Goal: Task Accomplishment & Management: Manage account settings

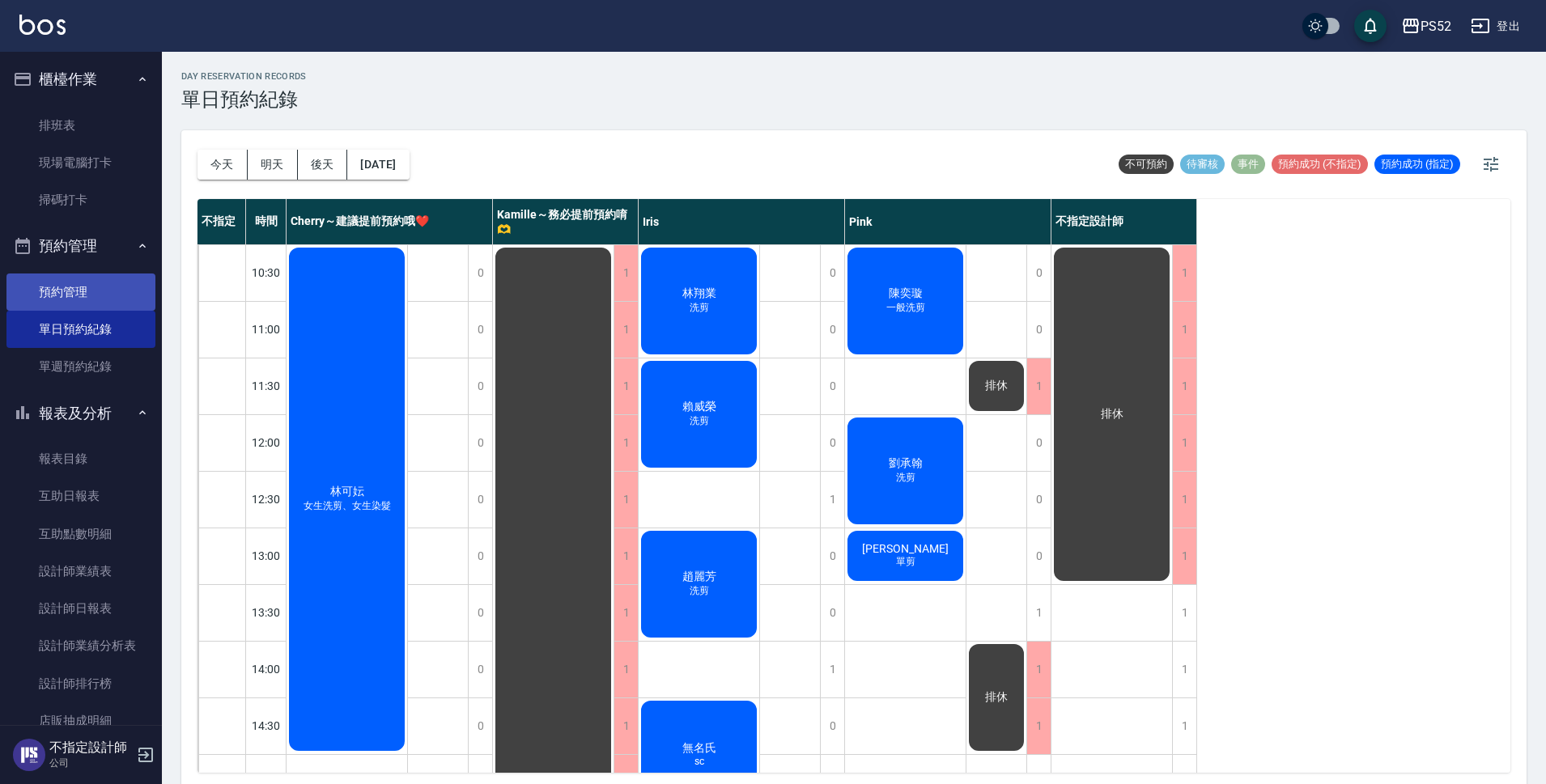
scroll to position [26, 0]
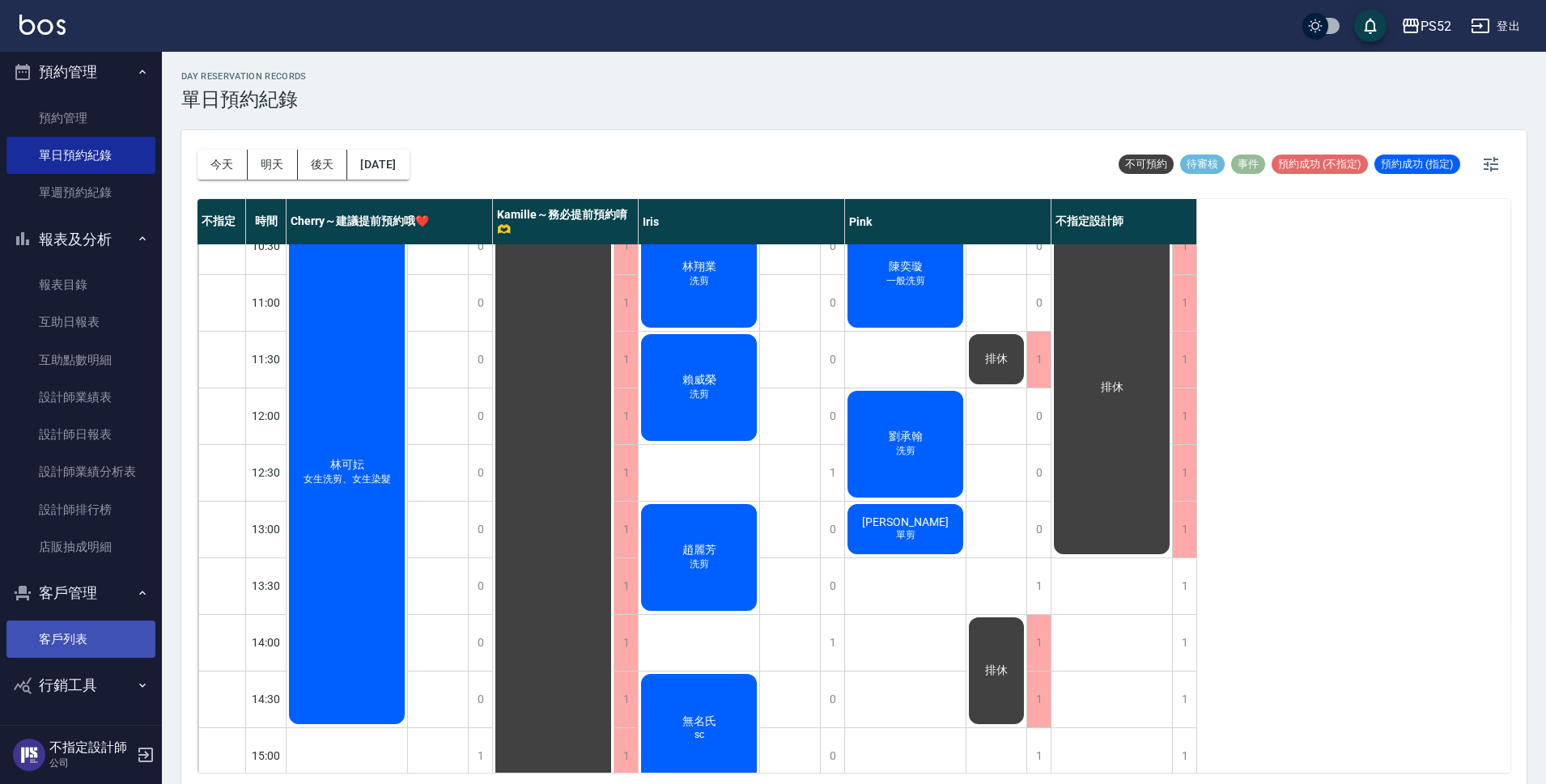
click at [41, 636] on link "客戶列表" at bounding box center [81, 639] width 149 height 37
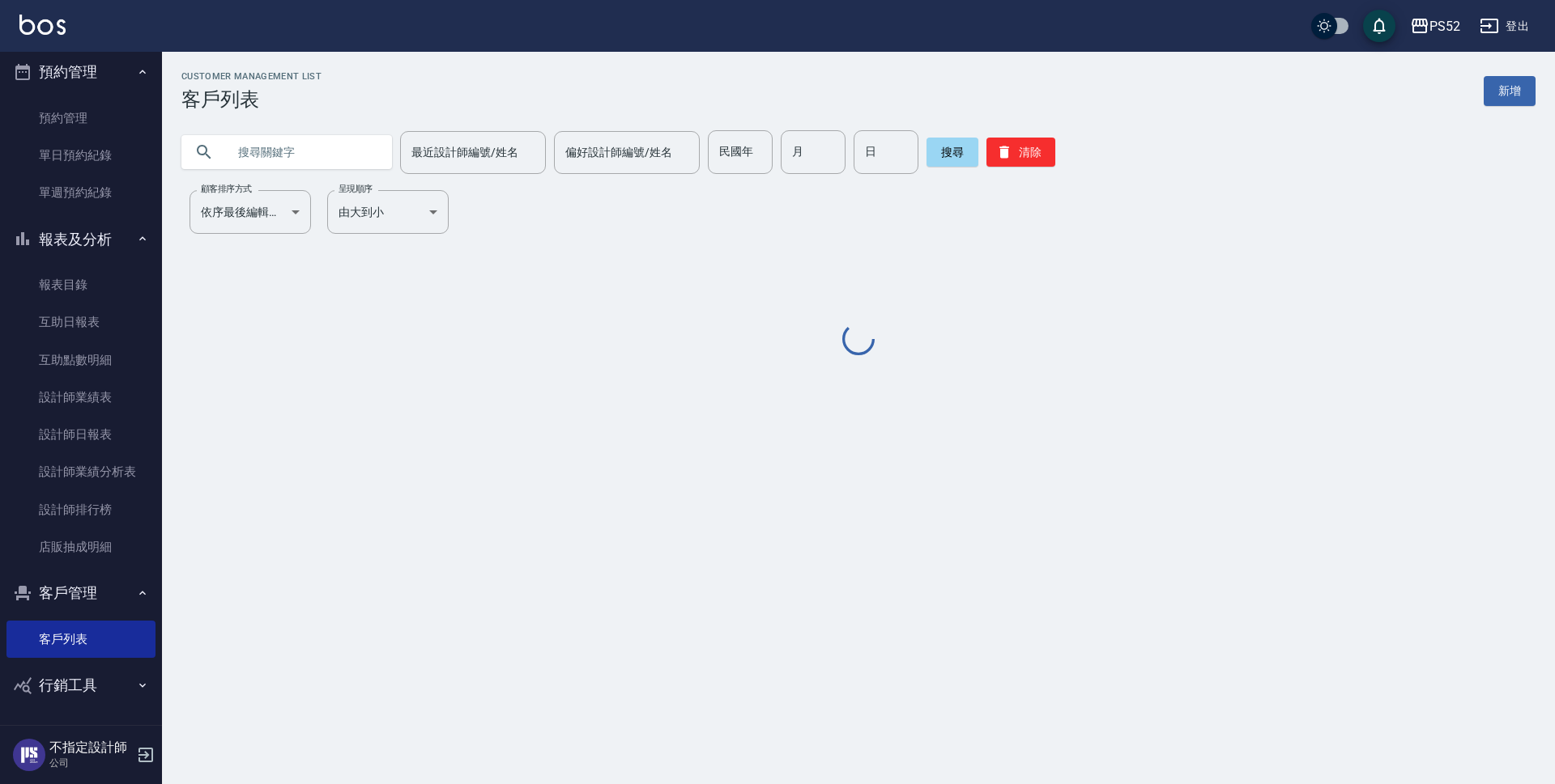
click at [279, 157] on input "text" at bounding box center [303, 152] width 152 height 44
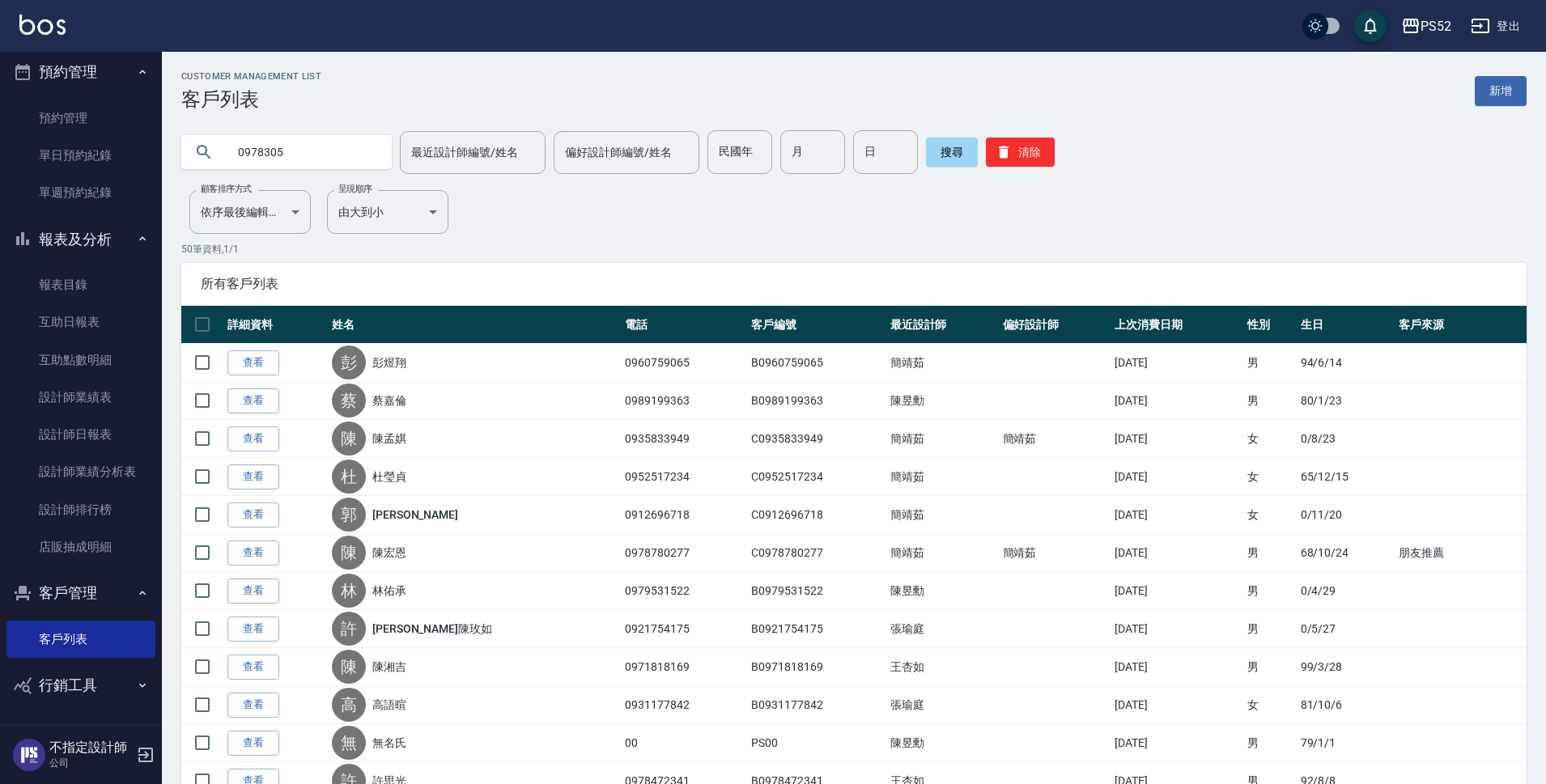
type input "0978305"
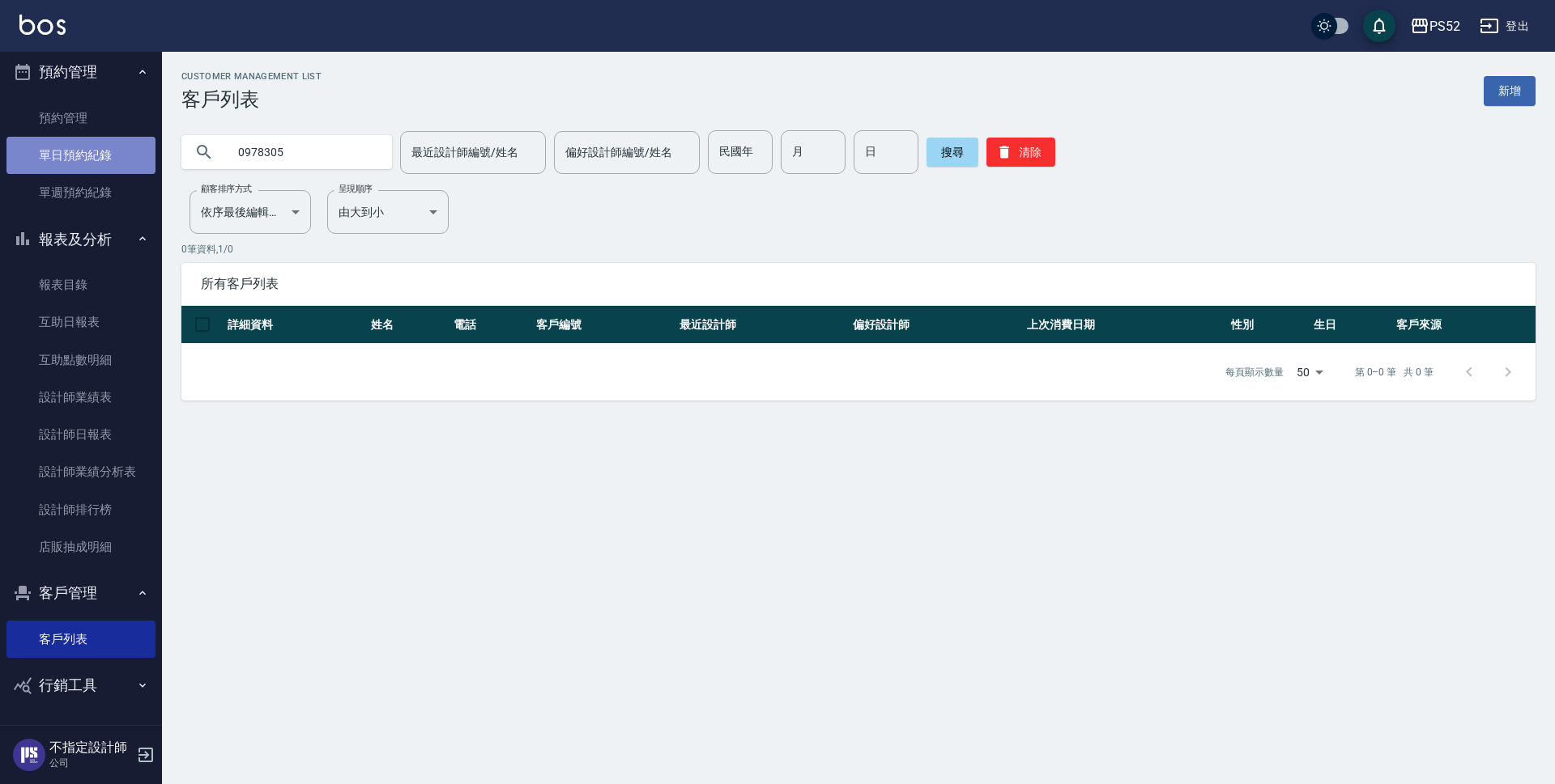
click at [88, 158] on link "單日預約紀錄" at bounding box center [81, 156] width 149 height 37
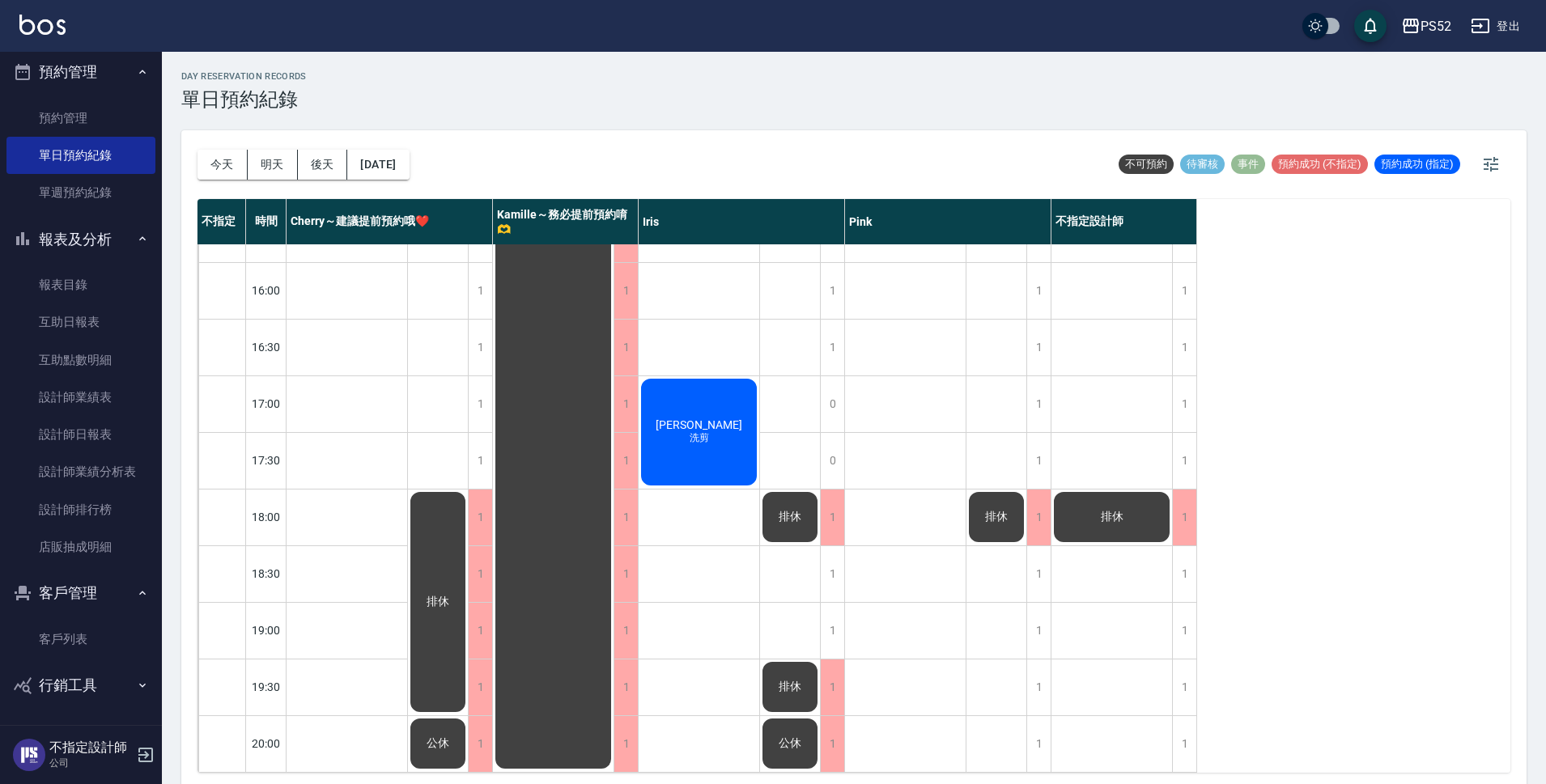
scroll to position [620, 0]
click at [110, 622] on link "客戶列表" at bounding box center [81, 639] width 149 height 37
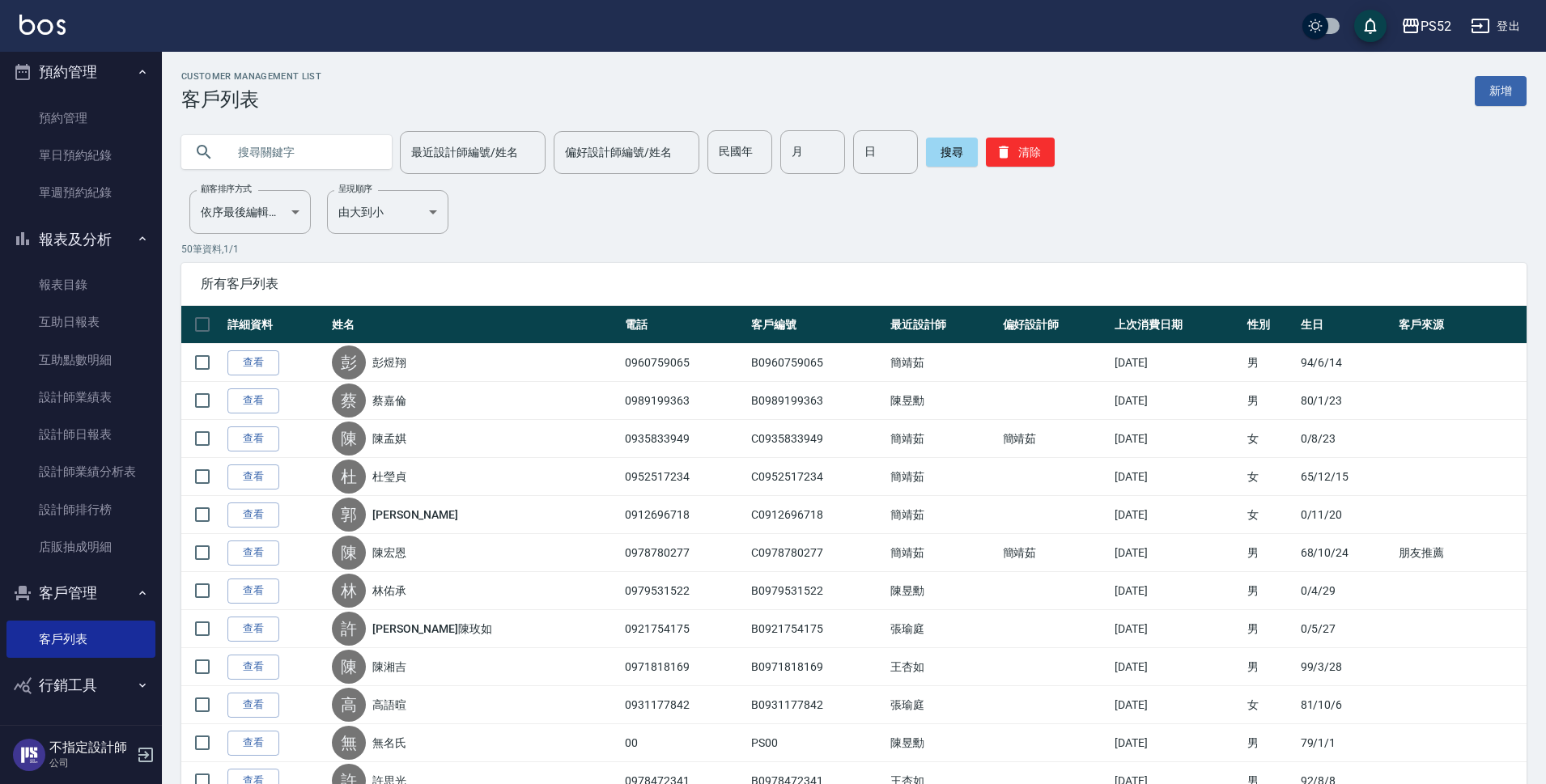
click at [340, 163] on input "text" at bounding box center [303, 152] width 152 height 44
type input "0978305"
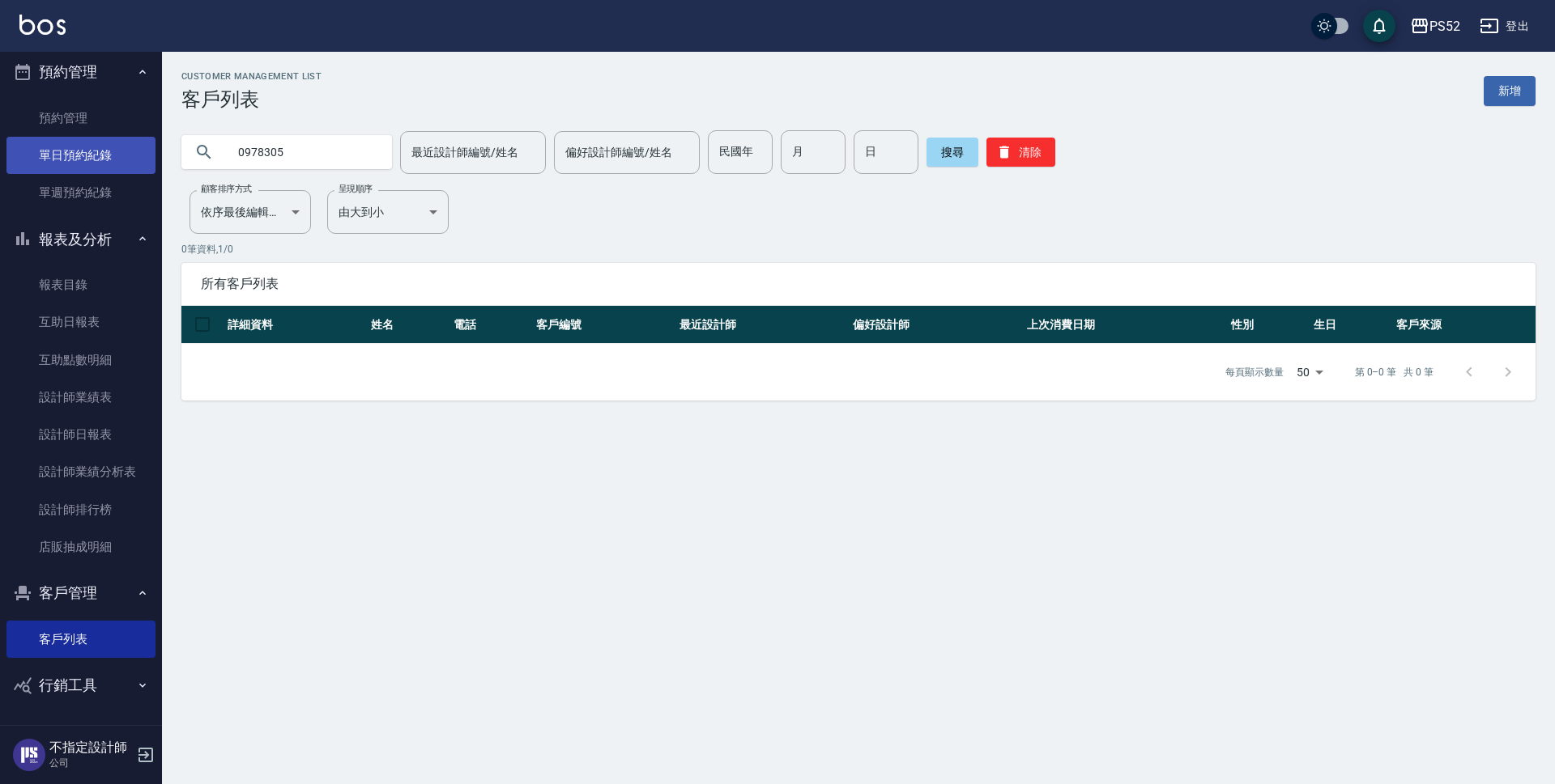
click at [92, 161] on link "單日預約紀錄" at bounding box center [81, 156] width 149 height 37
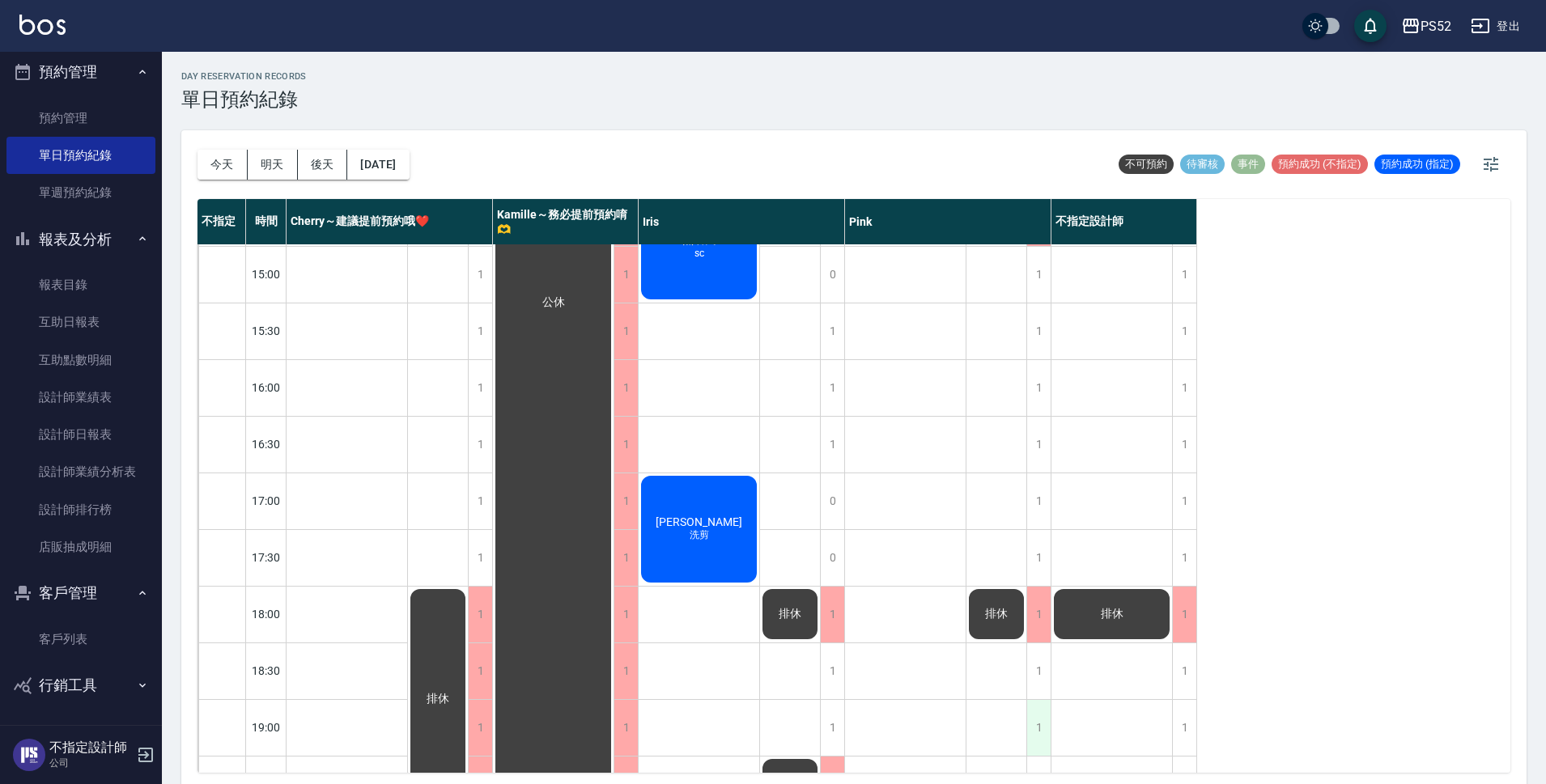
scroll to position [512, 0]
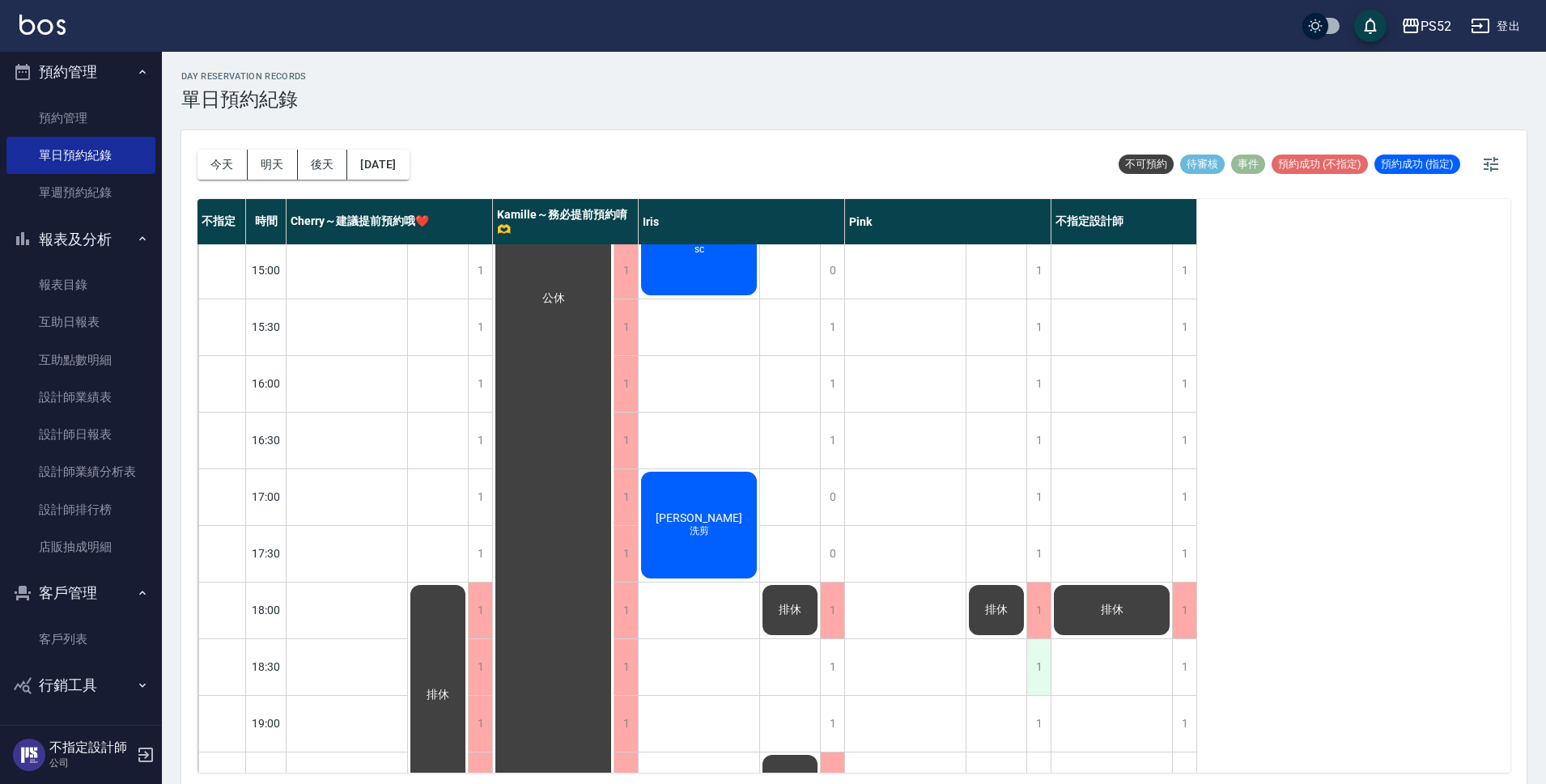
click at [1028, 669] on div "1" at bounding box center [1038, 667] width 24 height 56
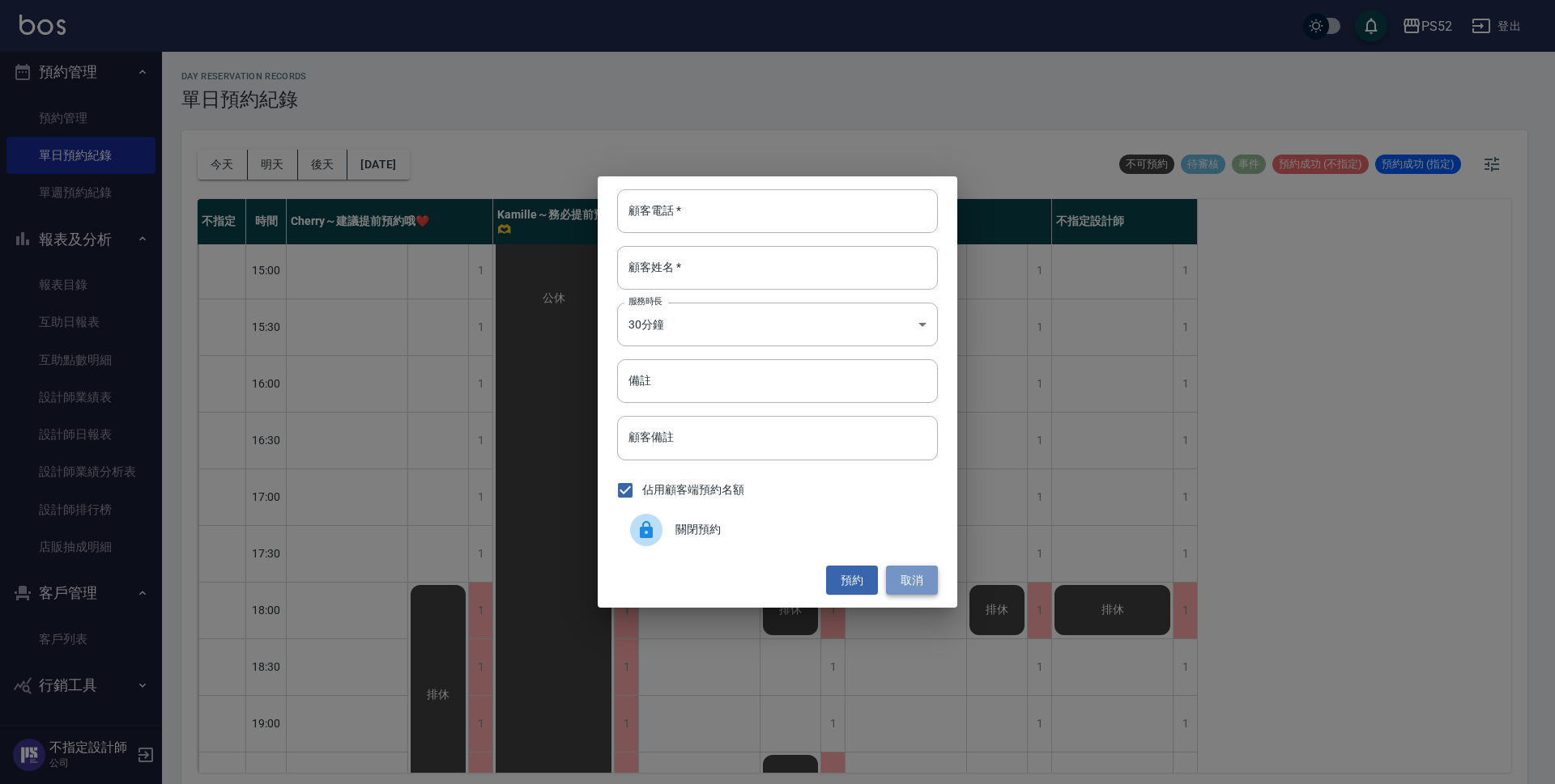
click at [919, 575] on button "取消" at bounding box center [912, 580] width 52 height 30
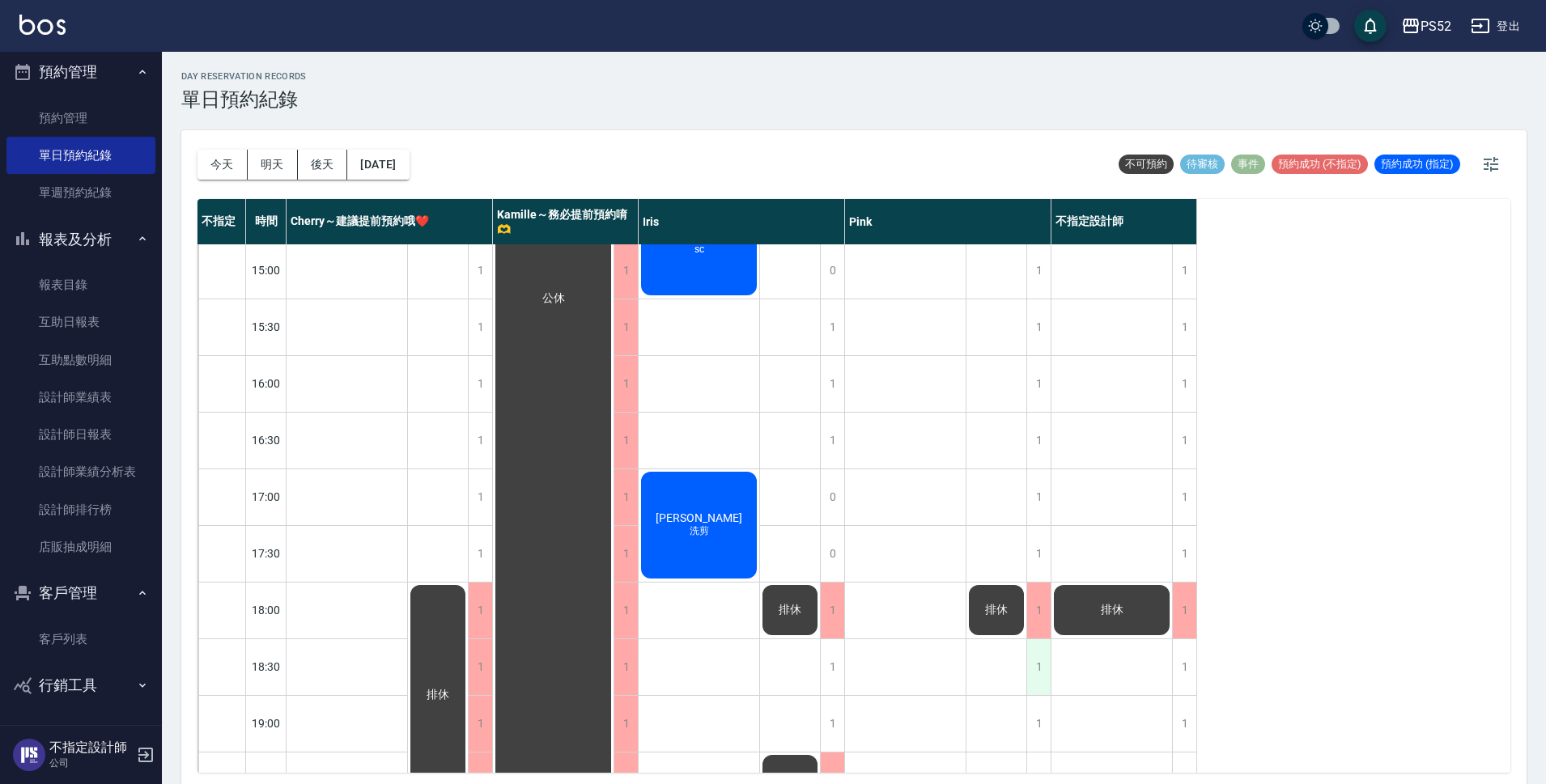
click at [1043, 670] on div "1" at bounding box center [1038, 667] width 24 height 56
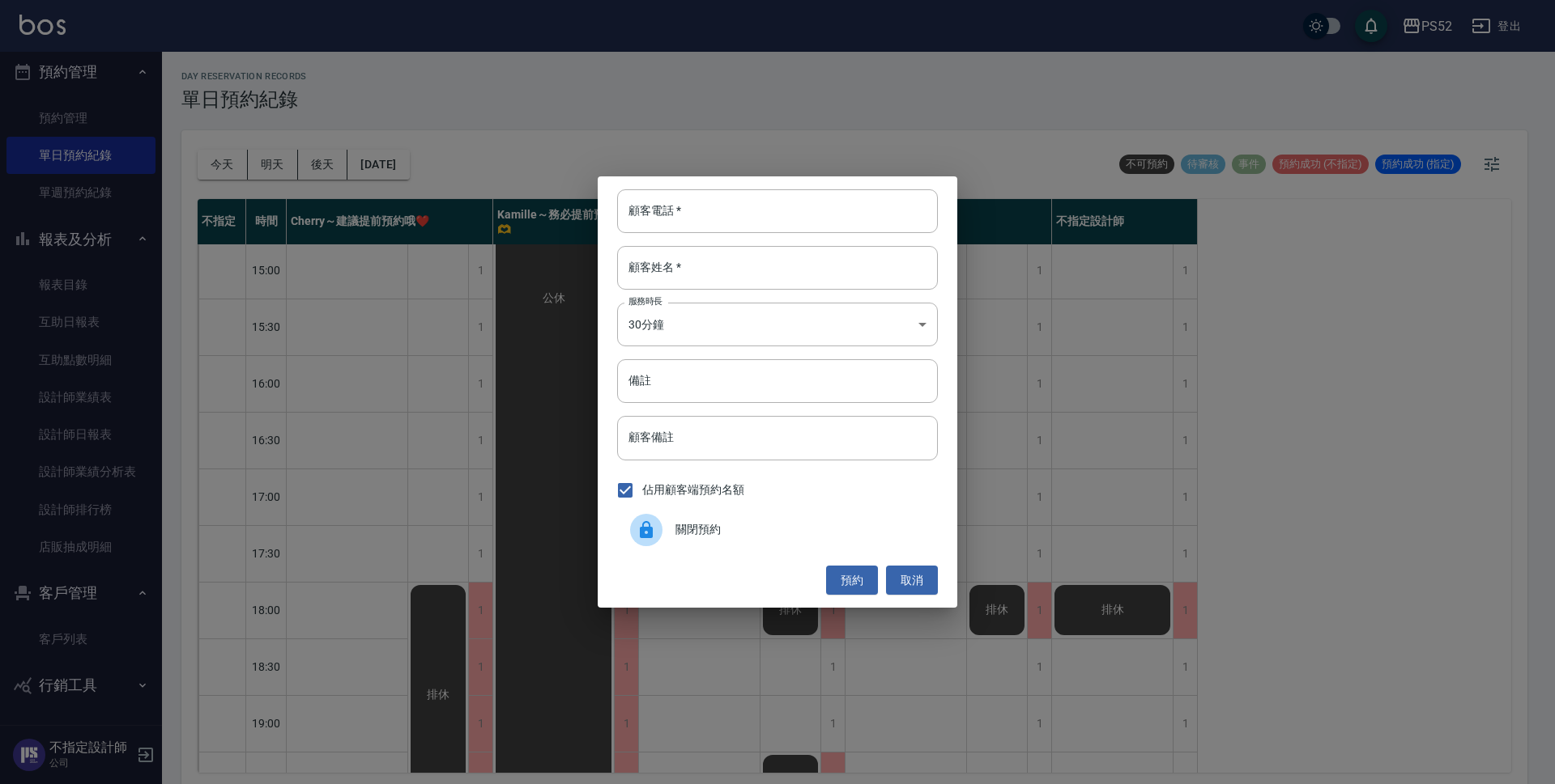
click at [804, 526] on span "關閉預約" at bounding box center [800, 529] width 250 height 17
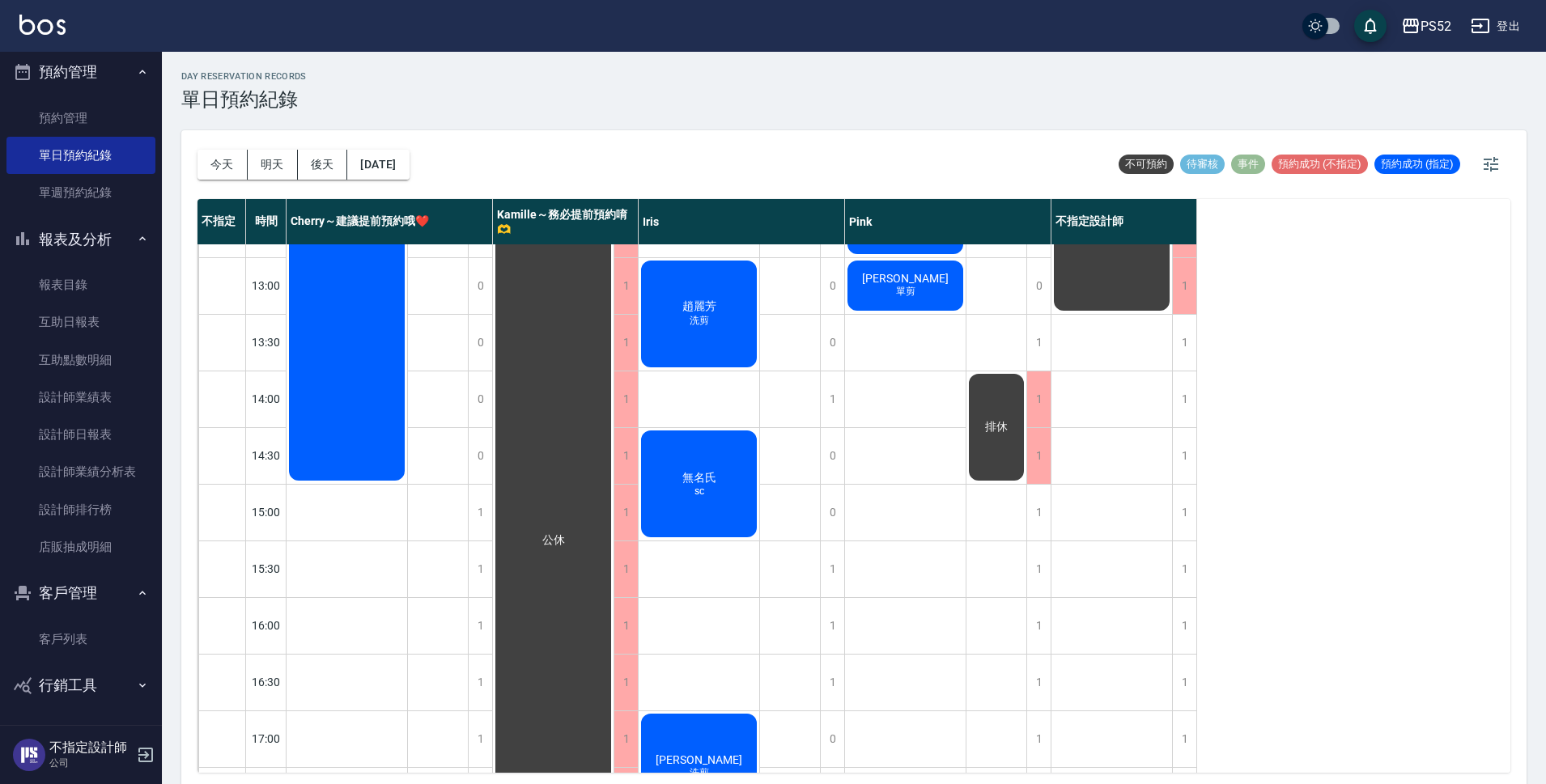
scroll to position [269, 0]
click at [56, 652] on link "客戶列表" at bounding box center [81, 639] width 149 height 37
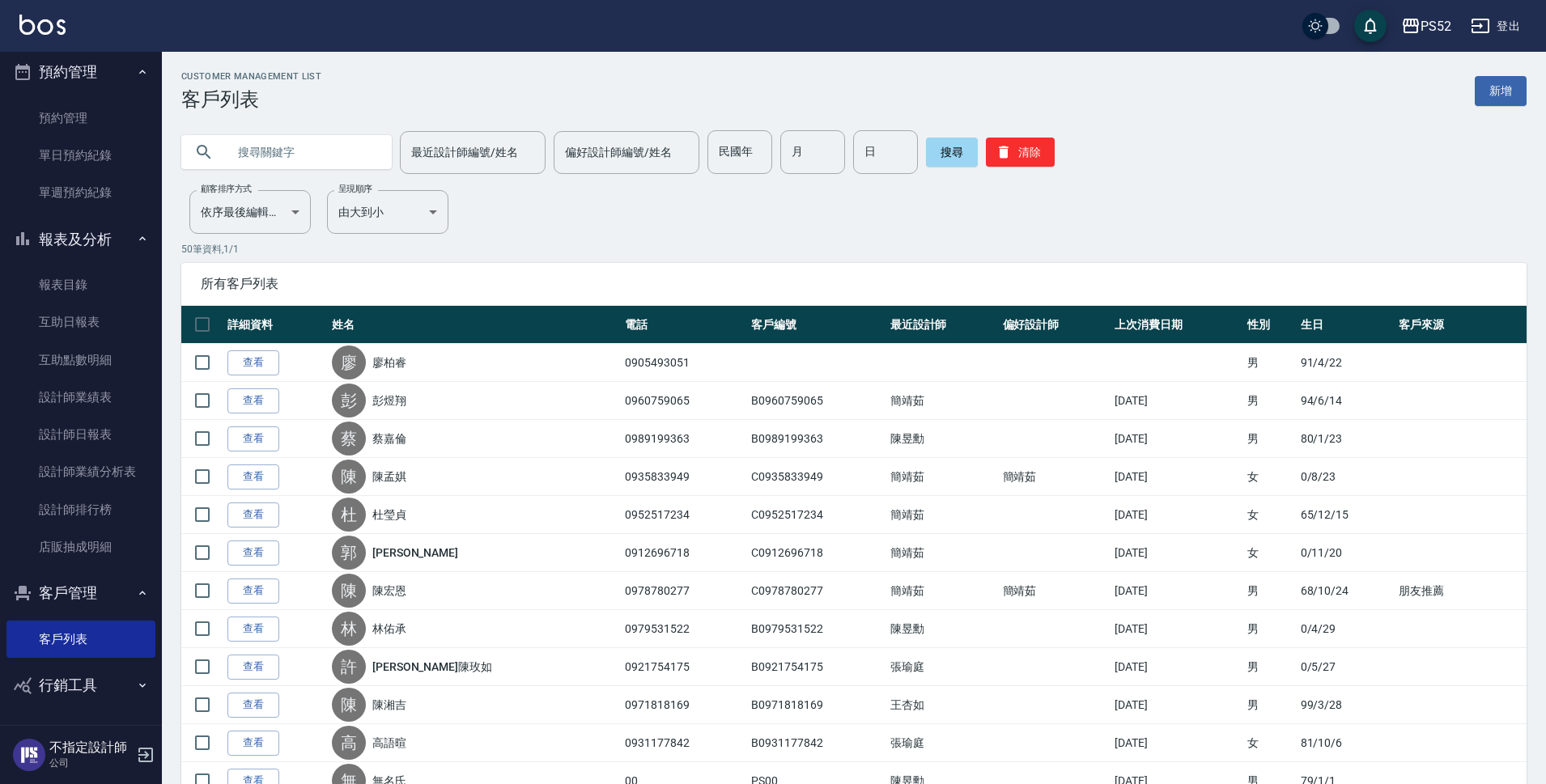
click at [349, 147] on input "text" at bounding box center [303, 152] width 152 height 44
type input "090549"
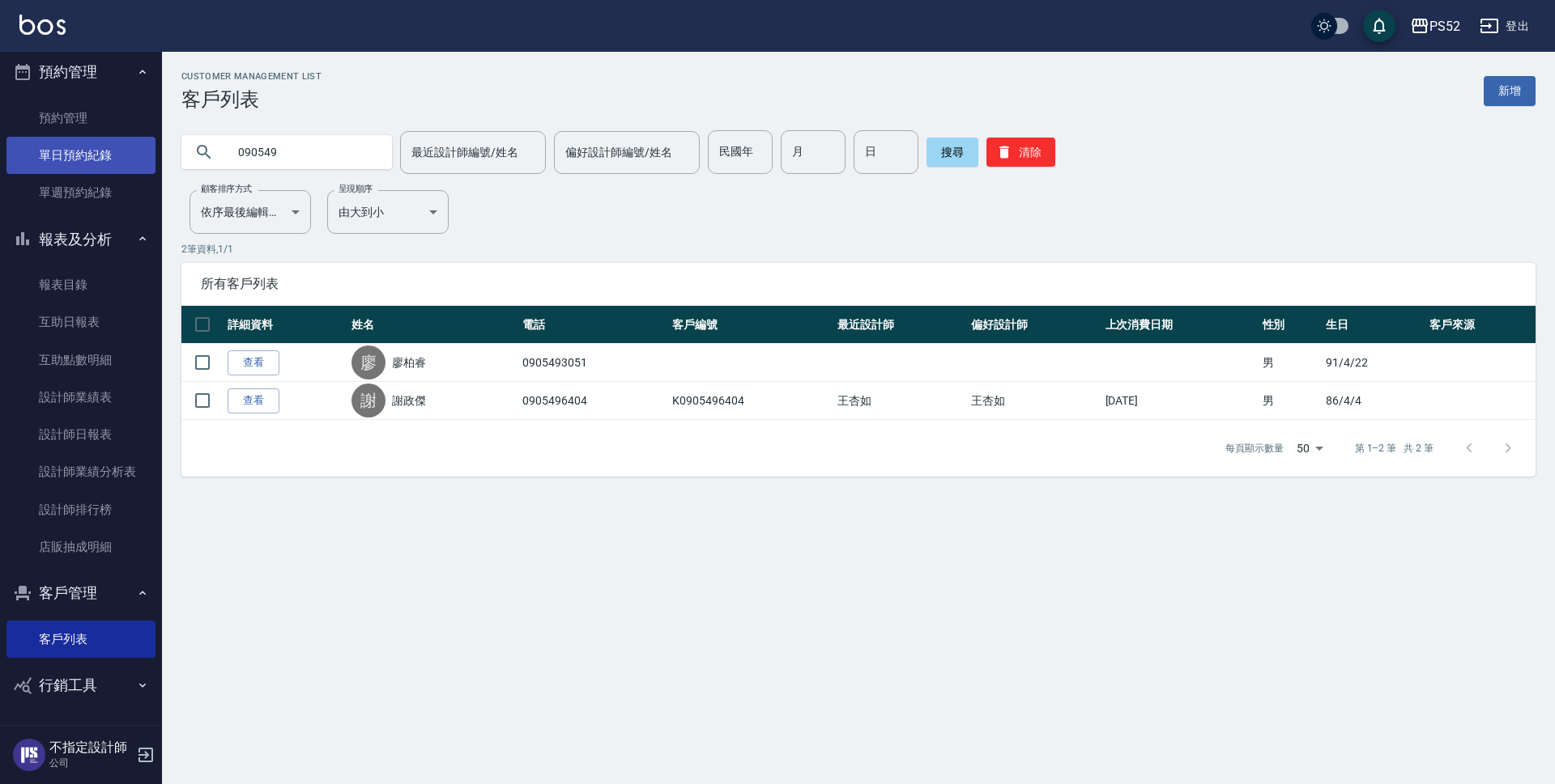
click at [101, 147] on link "單日預約紀錄" at bounding box center [81, 156] width 149 height 37
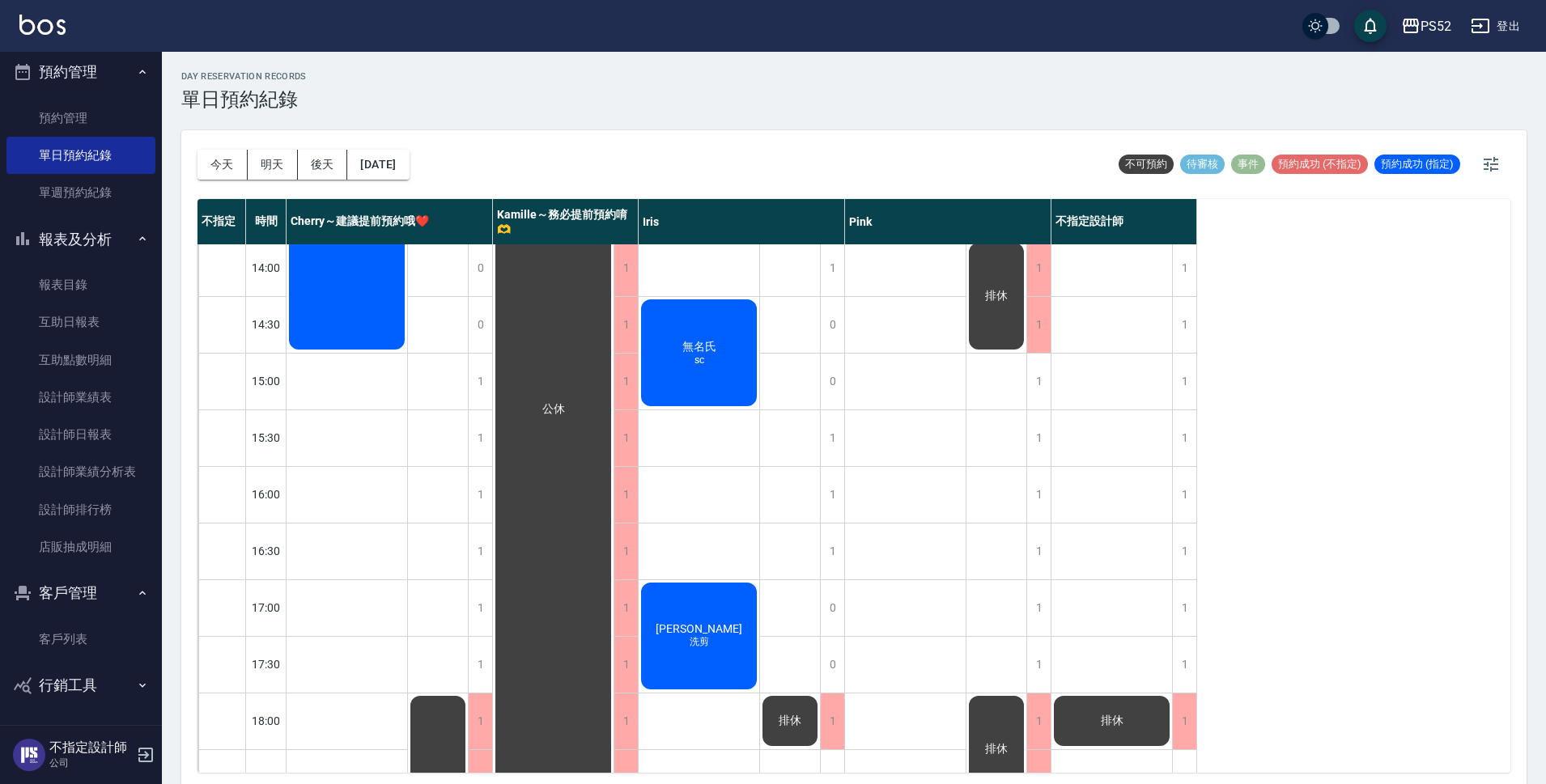
scroll to position [376, 0]
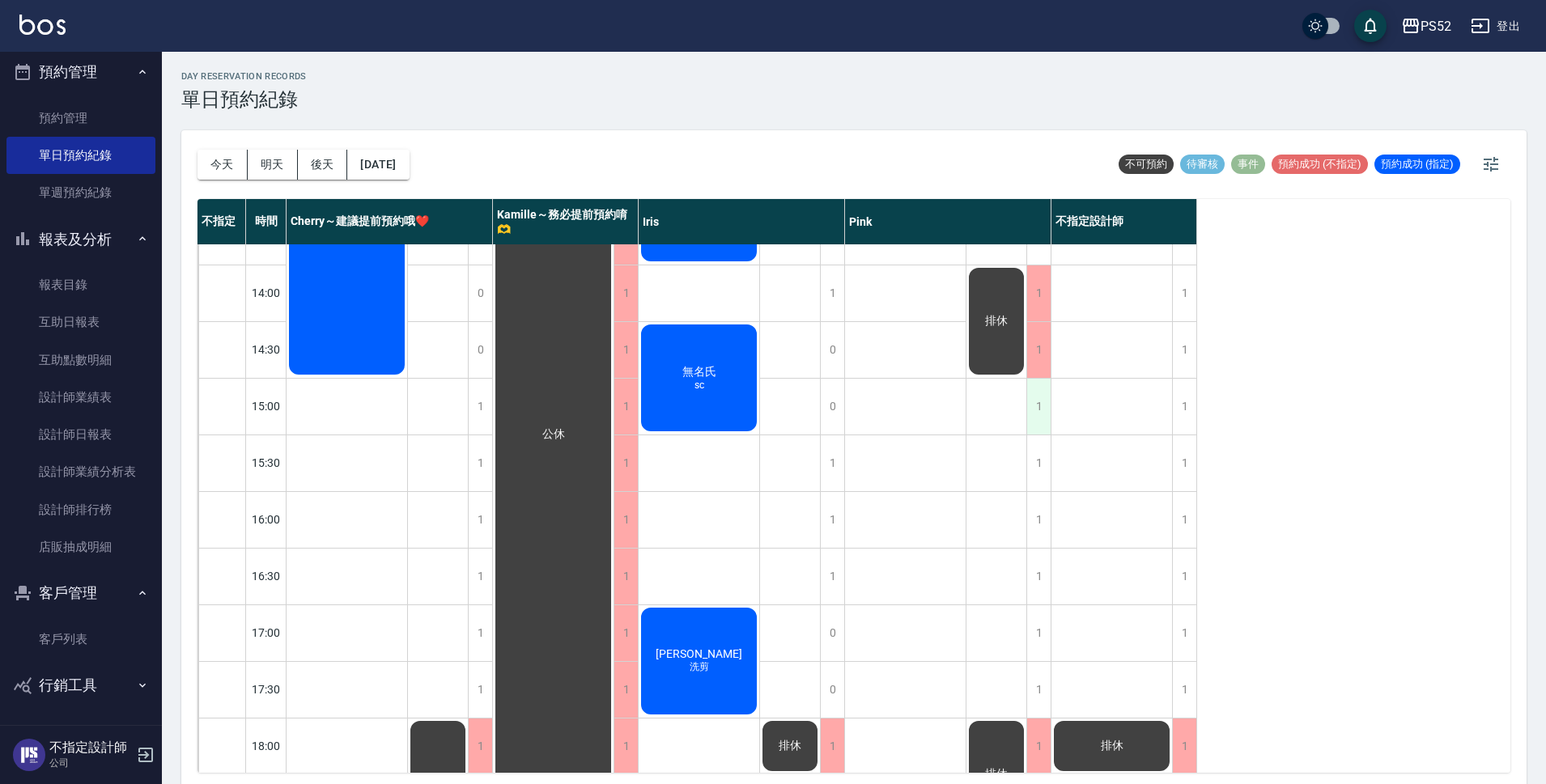
click at [1042, 406] on div "1" at bounding box center [1038, 406] width 24 height 56
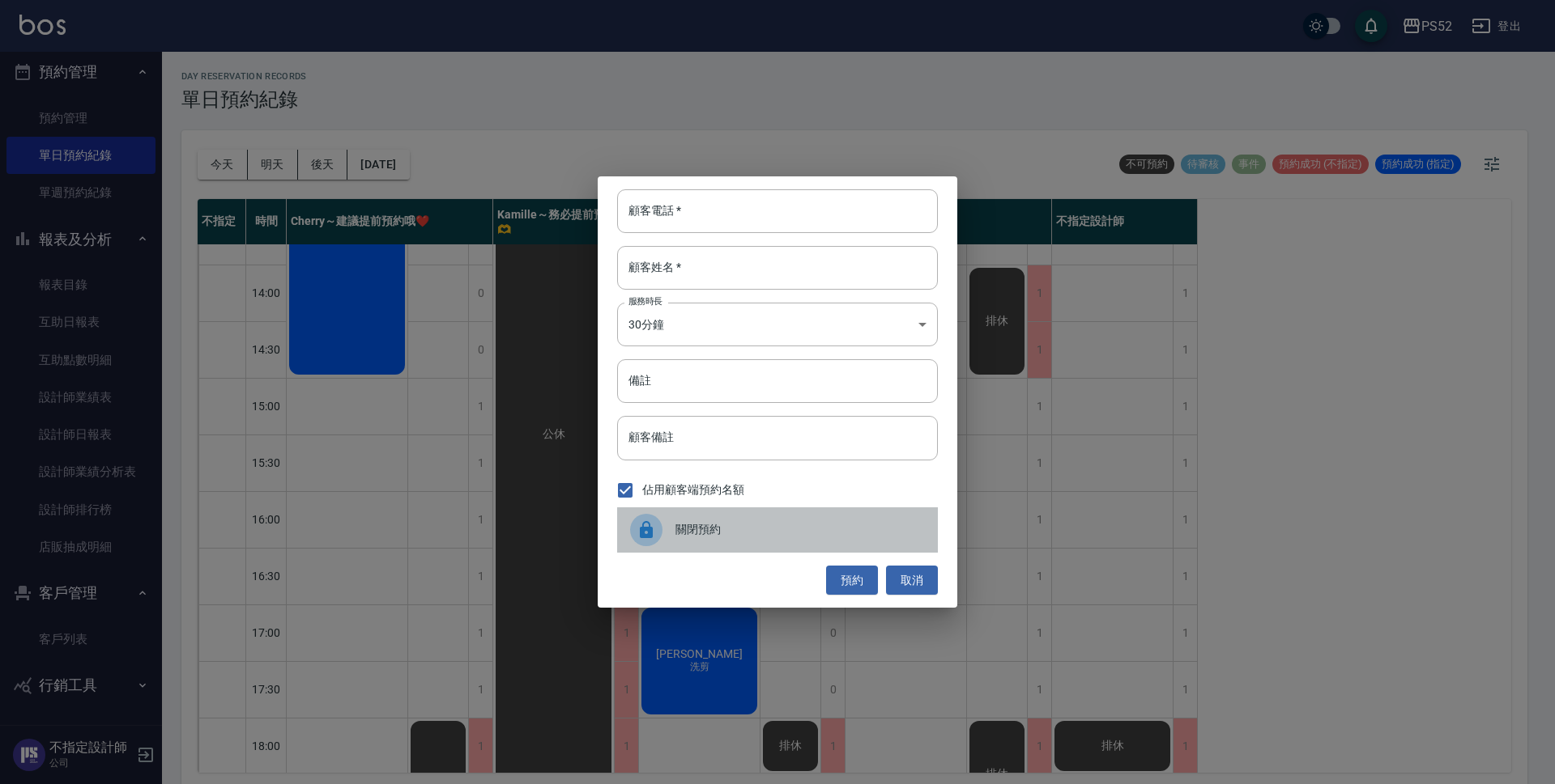
click at [731, 548] on div "關閉預約" at bounding box center [777, 530] width 320 height 45
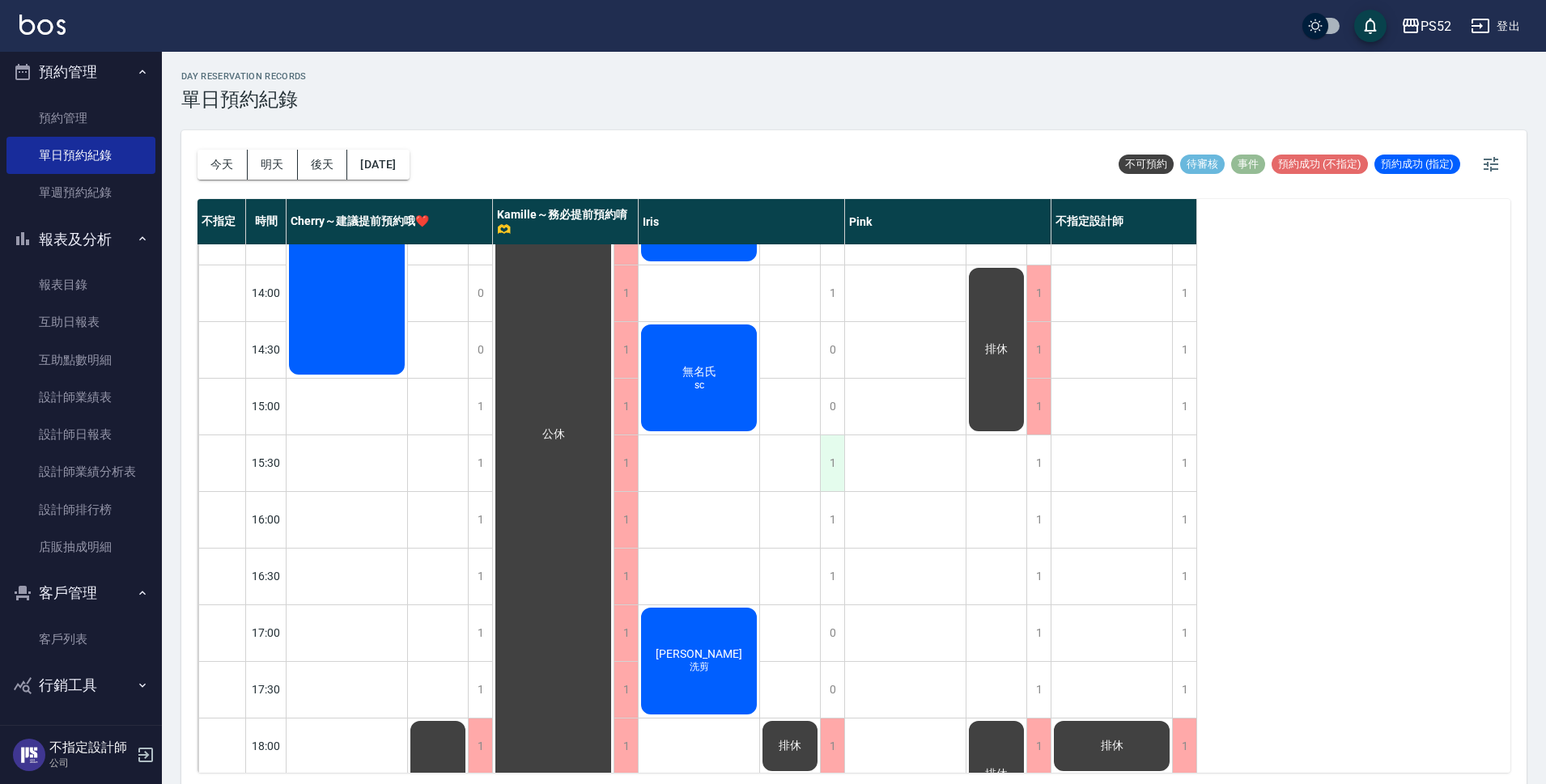
click at [832, 446] on div "1" at bounding box center [832, 463] width 24 height 56
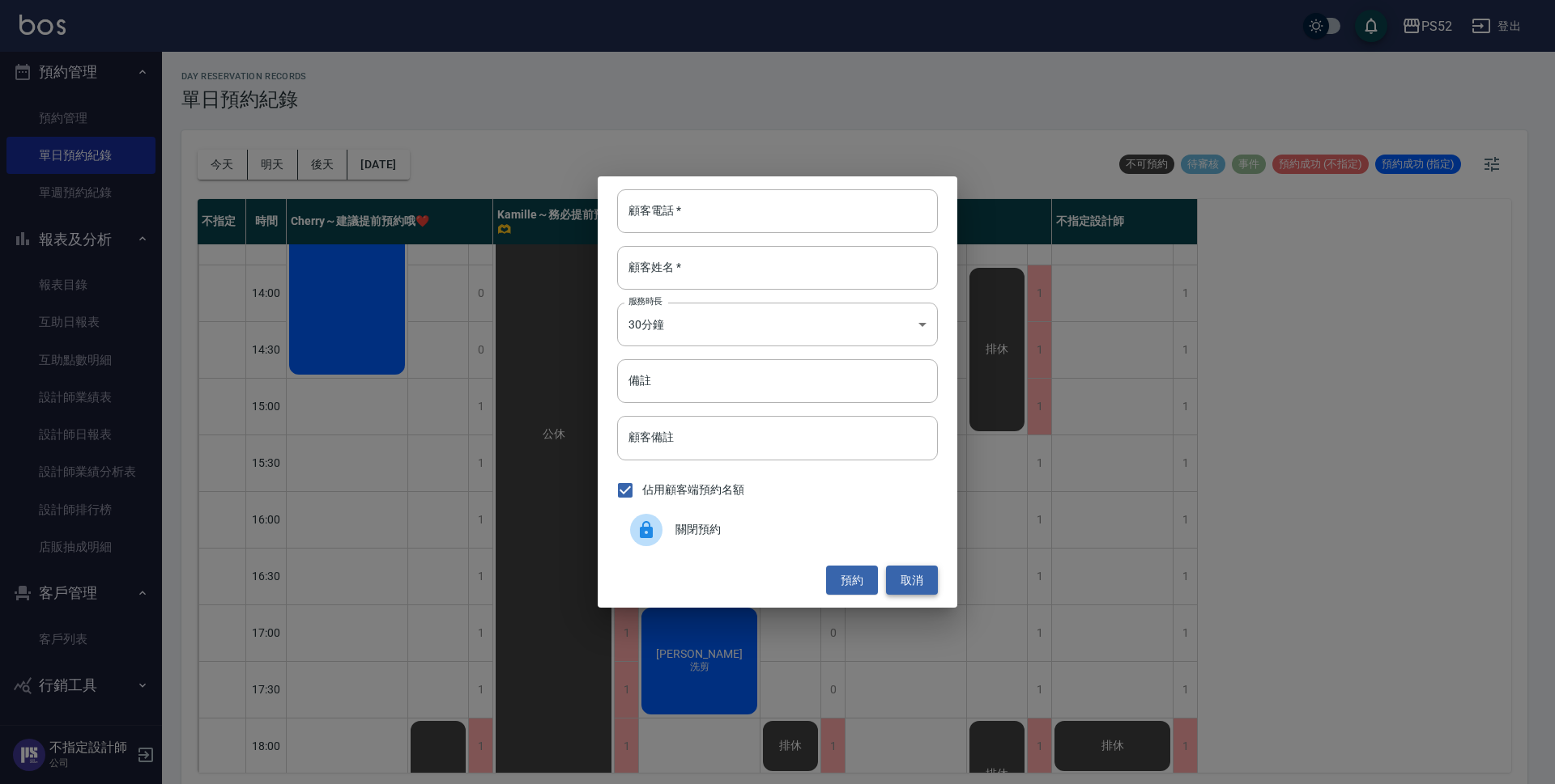
click at [915, 582] on button "取消" at bounding box center [912, 580] width 52 height 30
